Goal: Task Accomplishment & Management: Manage account settings

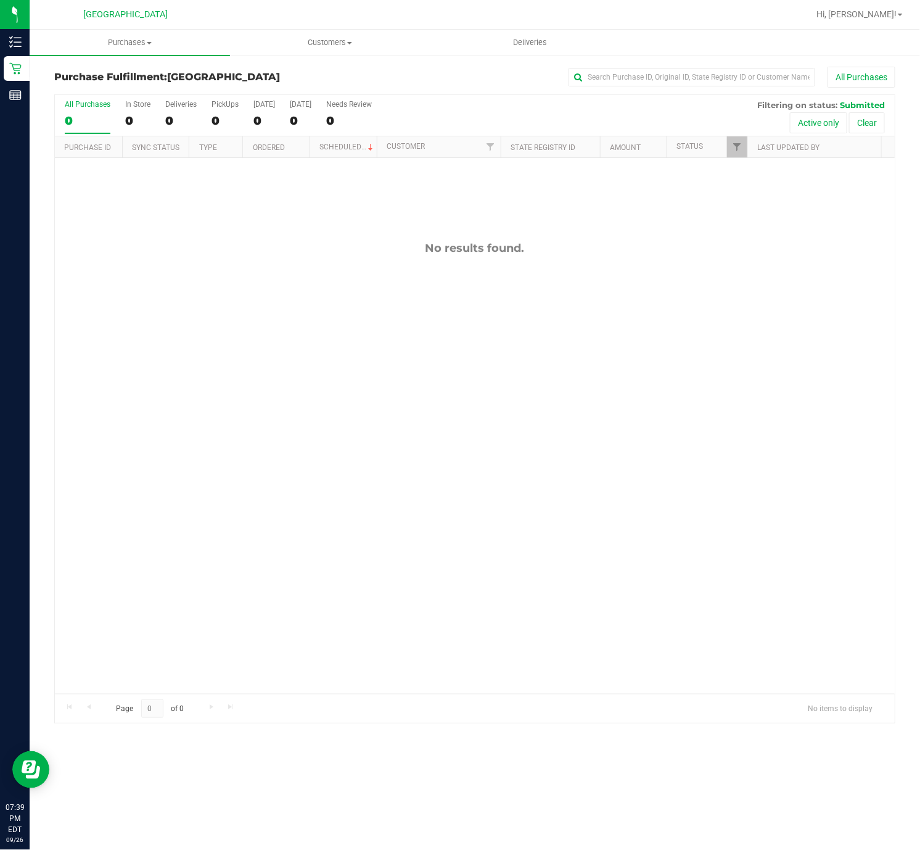
click at [331, 73] on h3 "Purchase Fulfillment: [GEOGRAPHIC_DATA]" at bounding box center [194, 77] width 281 height 11
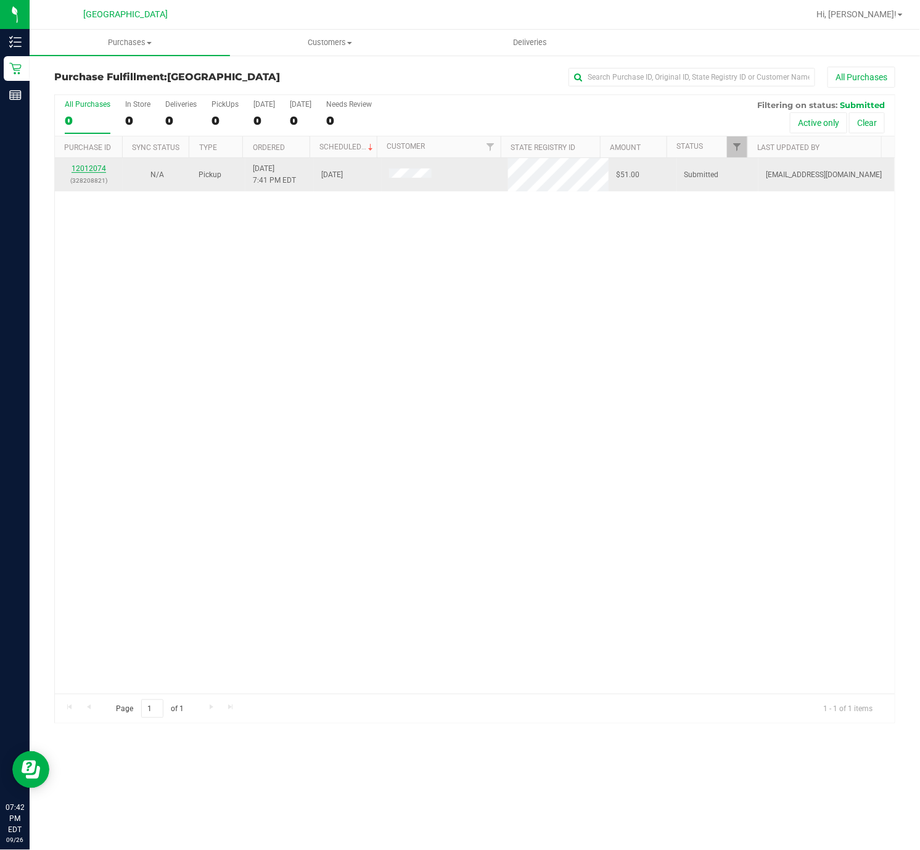
click at [81, 173] on link "12012074" at bounding box center [89, 168] width 35 height 9
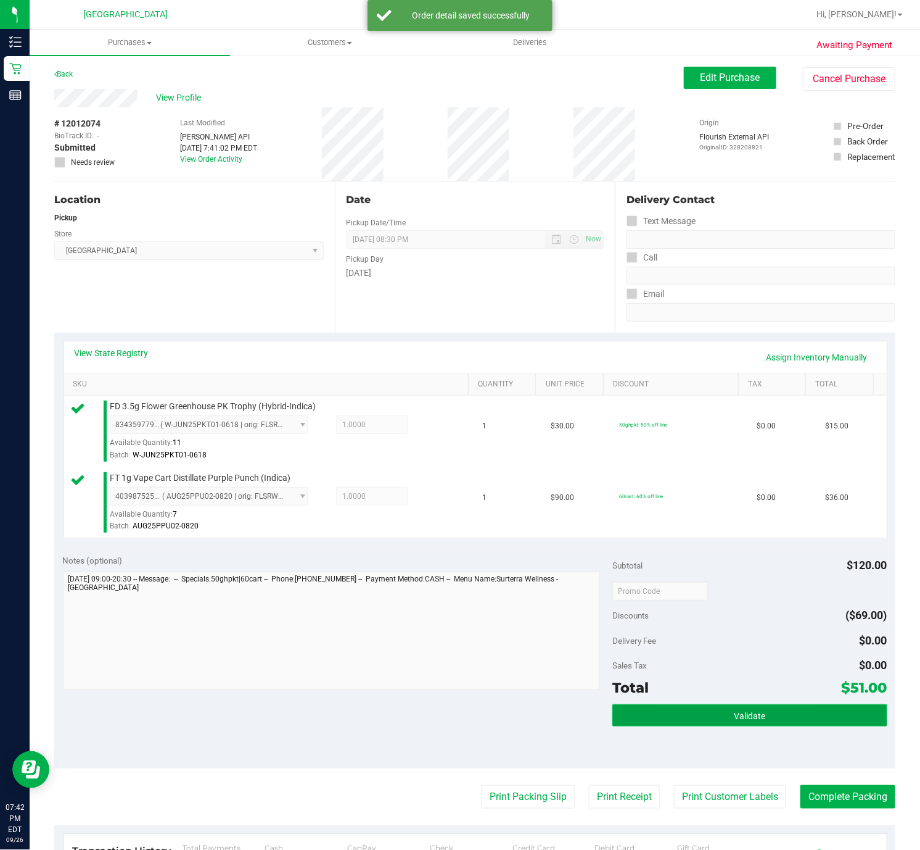
click at [700, 713] on button "Validate" at bounding box center [750, 715] width 275 height 22
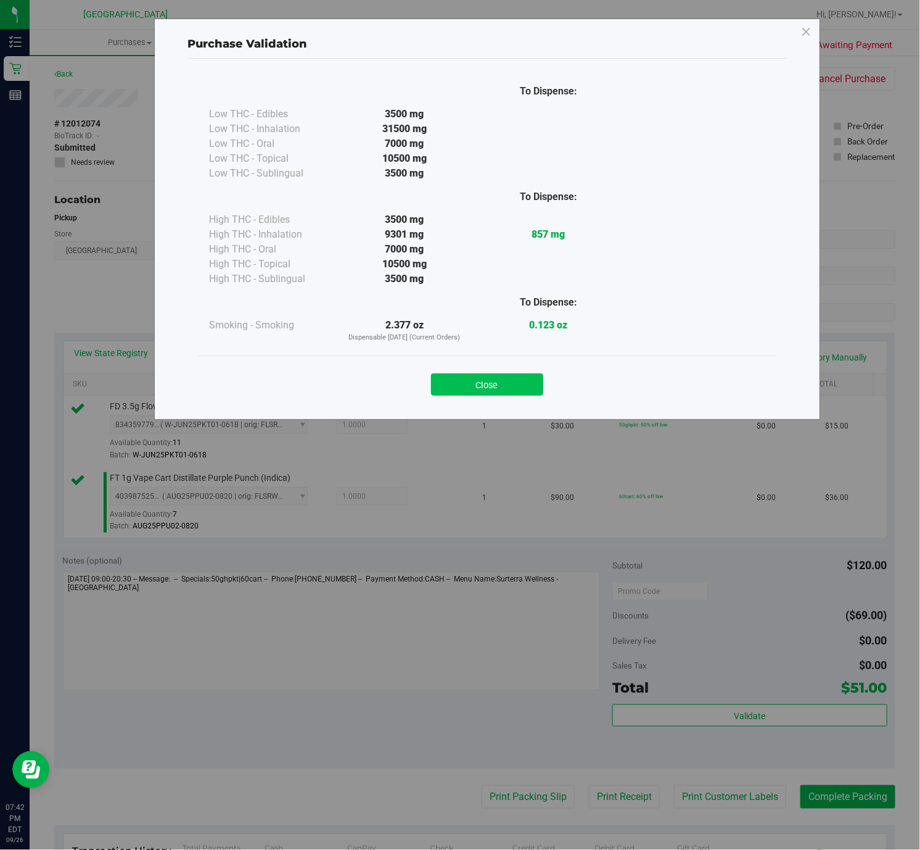
click at [505, 376] on button "Close" at bounding box center [487, 384] width 112 height 22
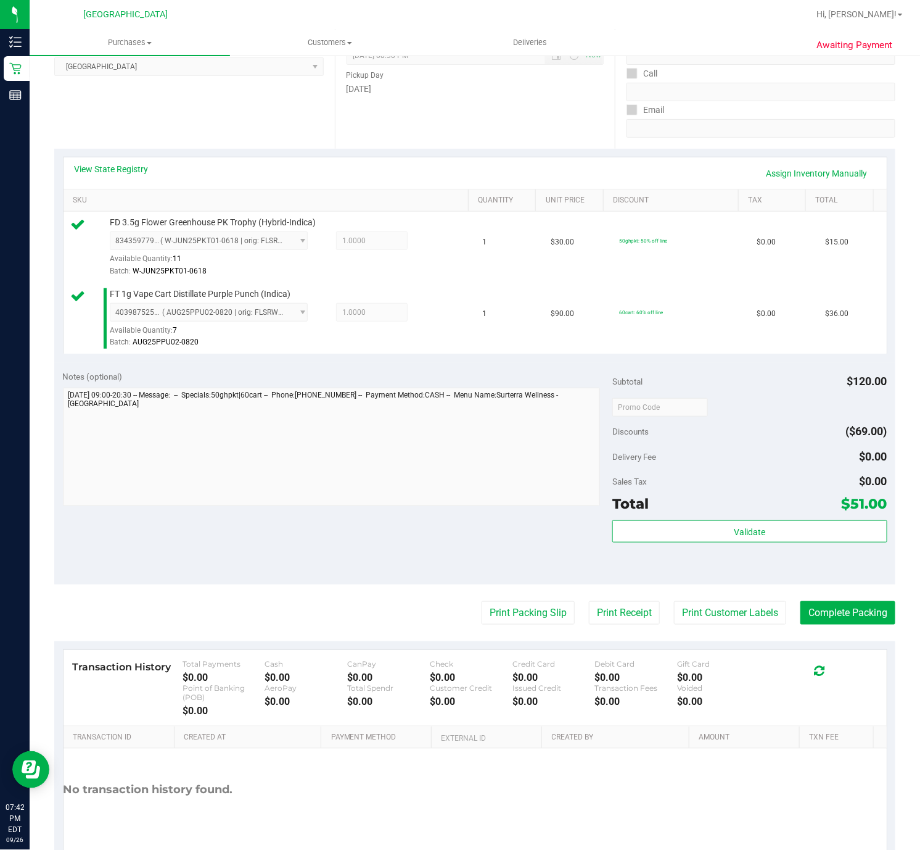
scroll to position [185, 0]
click at [500, 605] on button "Print Packing Slip" at bounding box center [528, 611] width 93 height 23
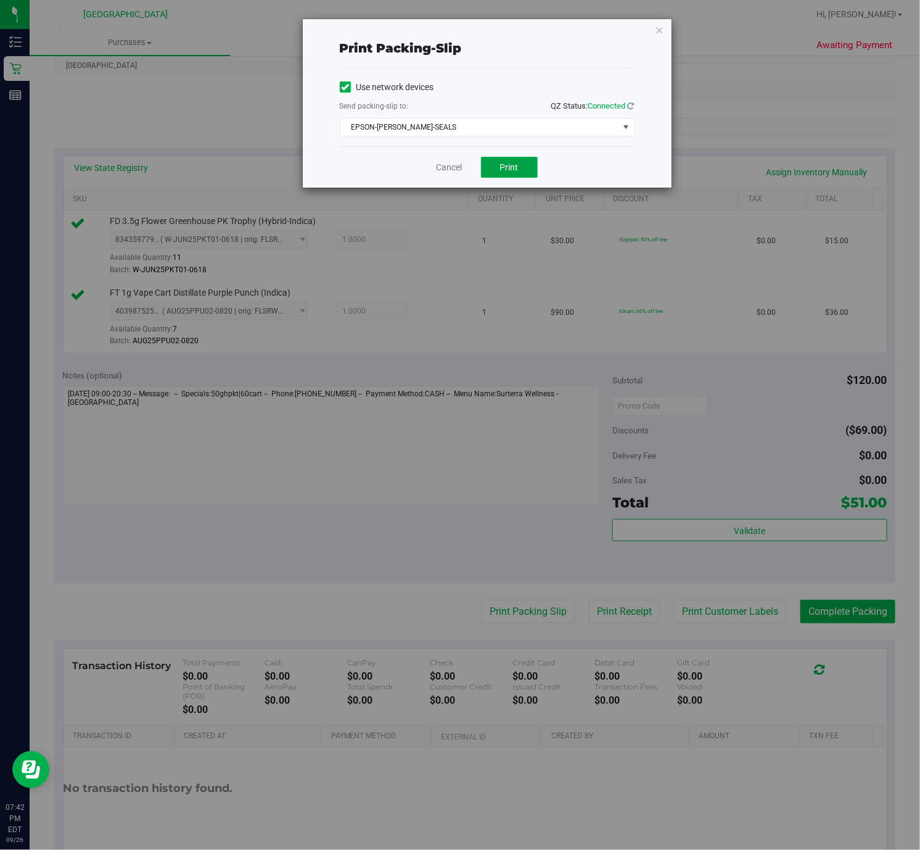
click at [519, 165] on button "Print" at bounding box center [509, 167] width 57 height 21
click at [658, 28] on icon "button" at bounding box center [660, 29] width 9 height 15
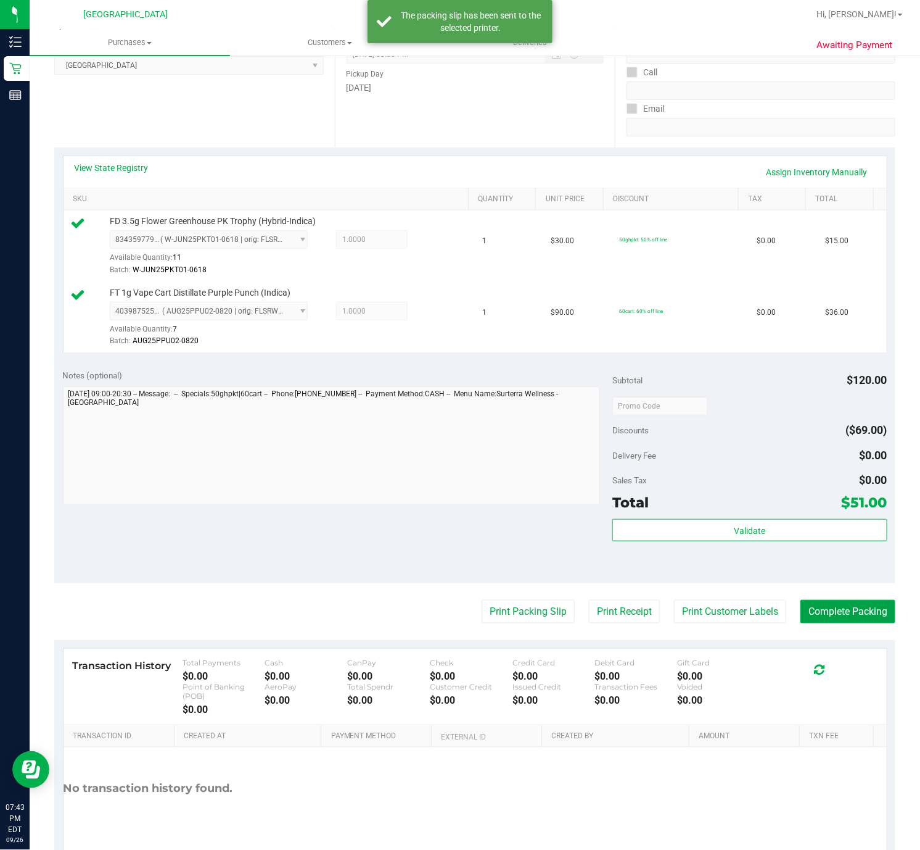
click at [844, 610] on button "Complete Packing" at bounding box center [848, 611] width 95 height 23
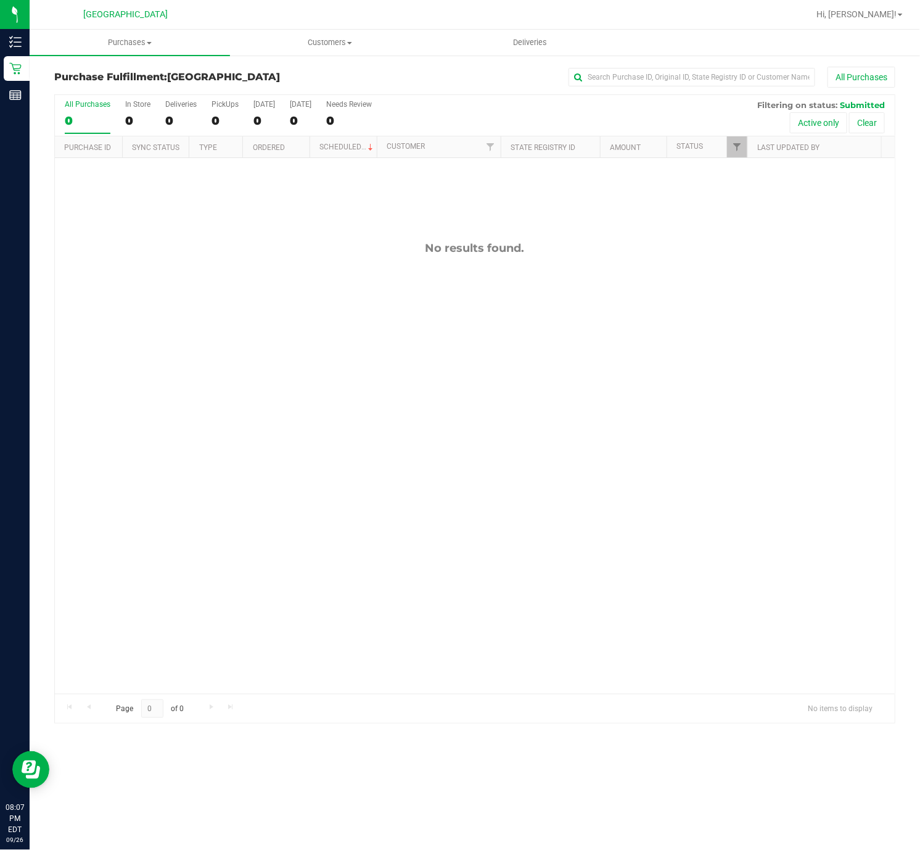
click at [513, 357] on div "No results found." at bounding box center [475, 467] width 840 height 619
drag, startPoint x: 182, startPoint y: 387, endPoint x: 193, endPoint y: 378, distance: 14.9
click at [191, 378] on div "No results found." at bounding box center [475, 467] width 840 height 619
click at [876, 17] on span "Hi, [PERSON_NAME]!" at bounding box center [857, 14] width 80 height 10
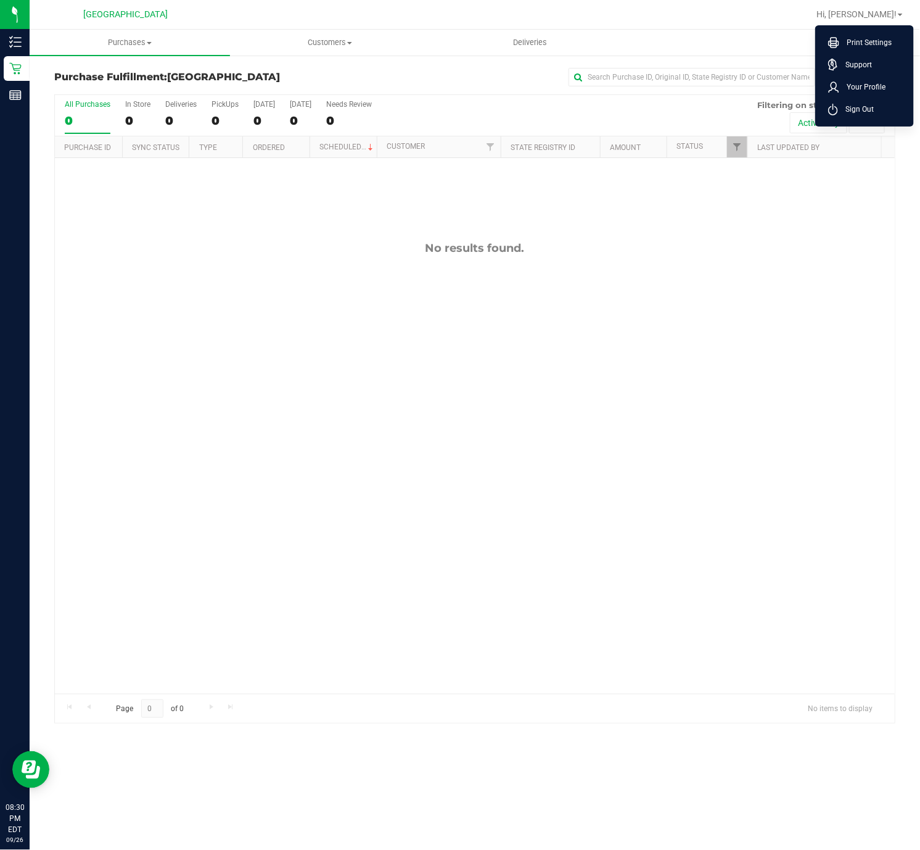
click at [859, 105] on span "Sign Out" at bounding box center [856, 109] width 36 height 12
